Goal: Find specific page/section: Find specific page/section

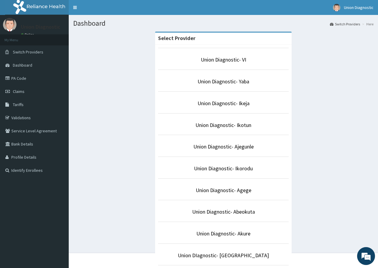
click at [332, 140] on div "Select Provider Union Diagnostic- VI Union Diagnostic- Yaba Union Diagnostic- I…" at bounding box center [223, 265] width 300 height 466
click at [231, 233] on link "Union Diagnostic- Akure" at bounding box center [223, 233] width 54 height 7
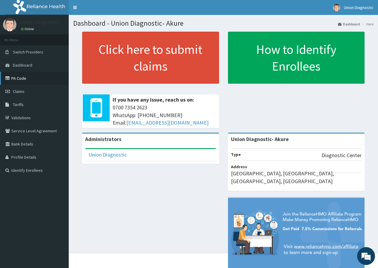
click at [23, 78] on link "PA Code" at bounding box center [34, 78] width 69 height 13
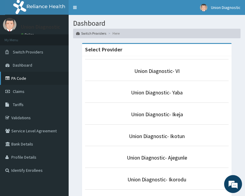
click at [21, 79] on link "PA Code" at bounding box center [34, 78] width 69 height 13
